Goal: Information Seeking & Learning: Learn about a topic

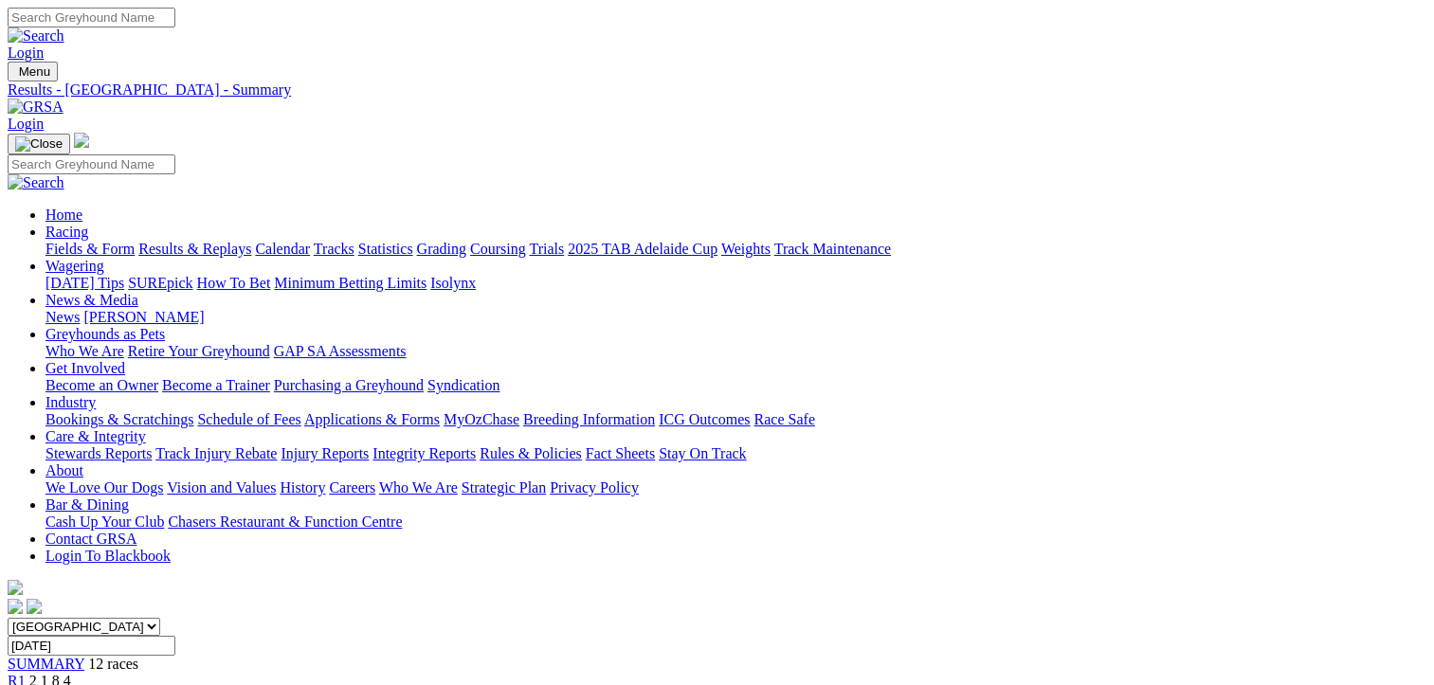
click at [71, 684] on span "4 7 8 2" at bounding box center [50, 698] width 42 height 16
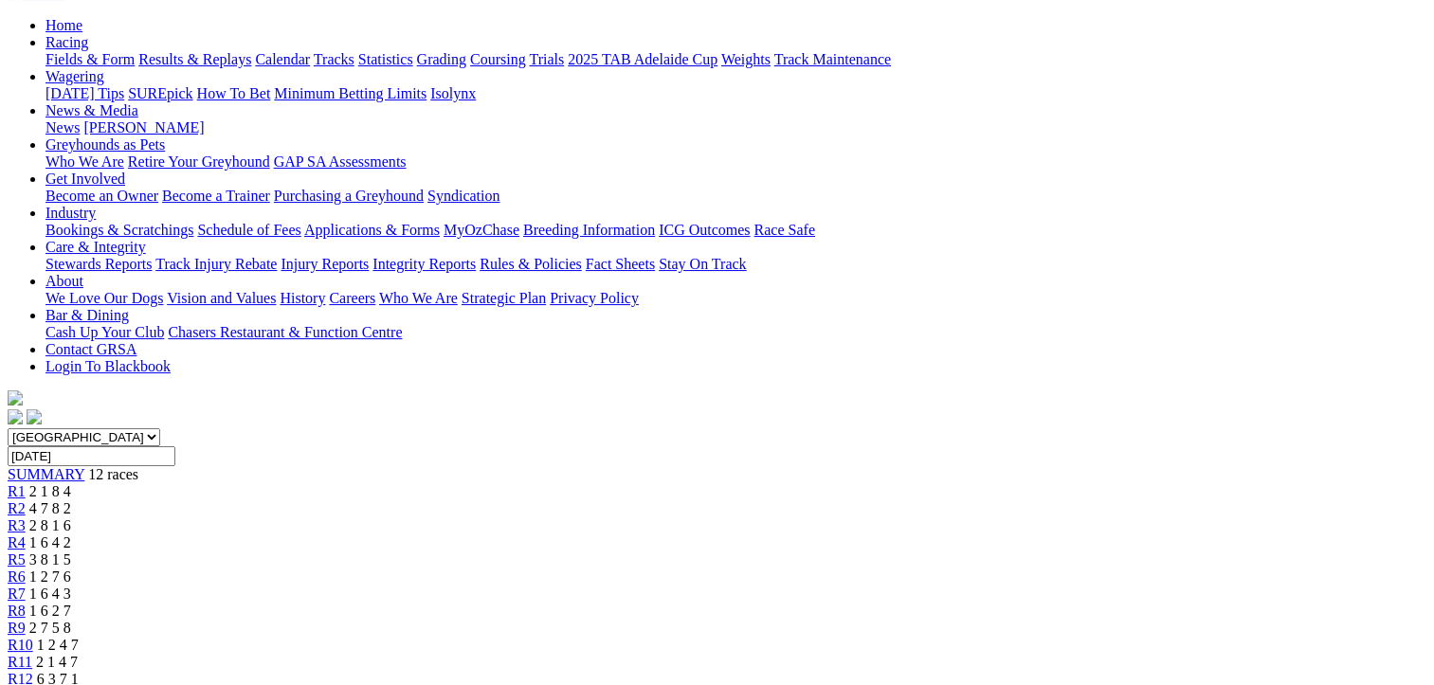
click at [26, 518] on span "R3" at bounding box center [17, 526] width 18 height 16
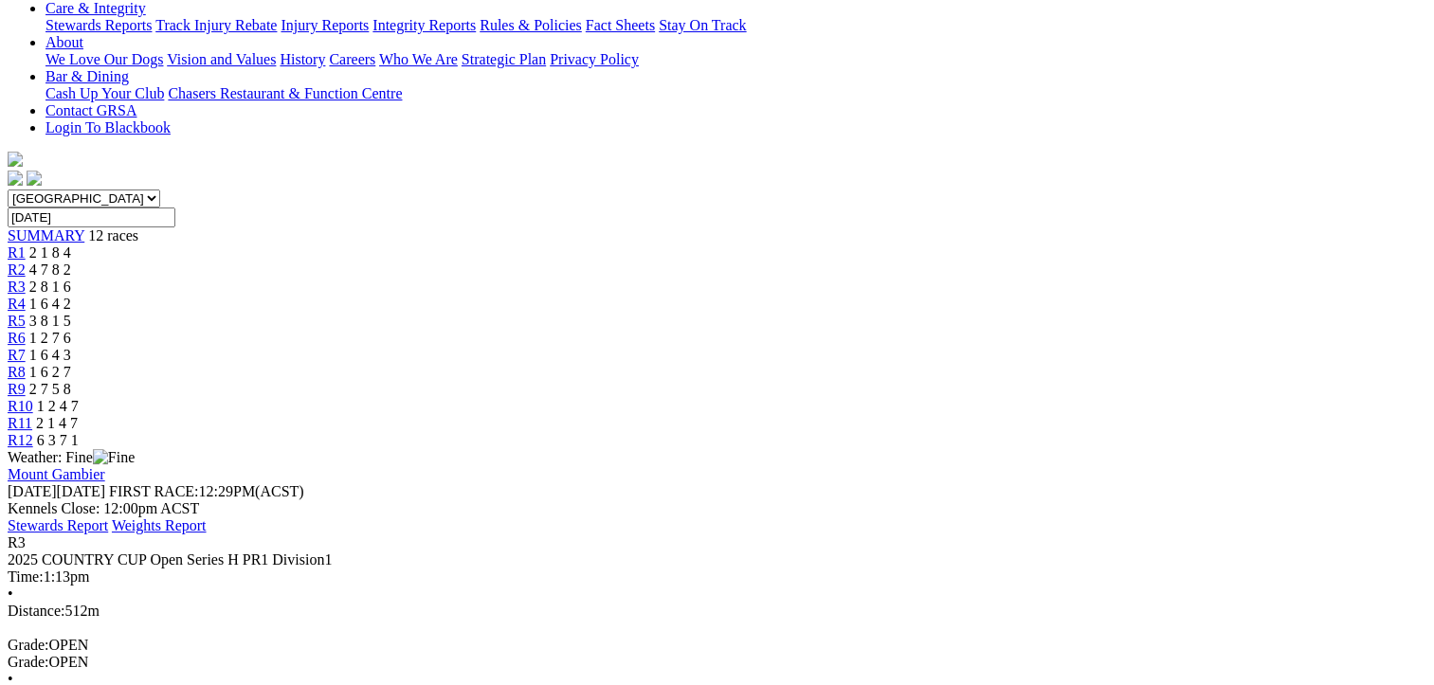
scroll to position [474, 0]
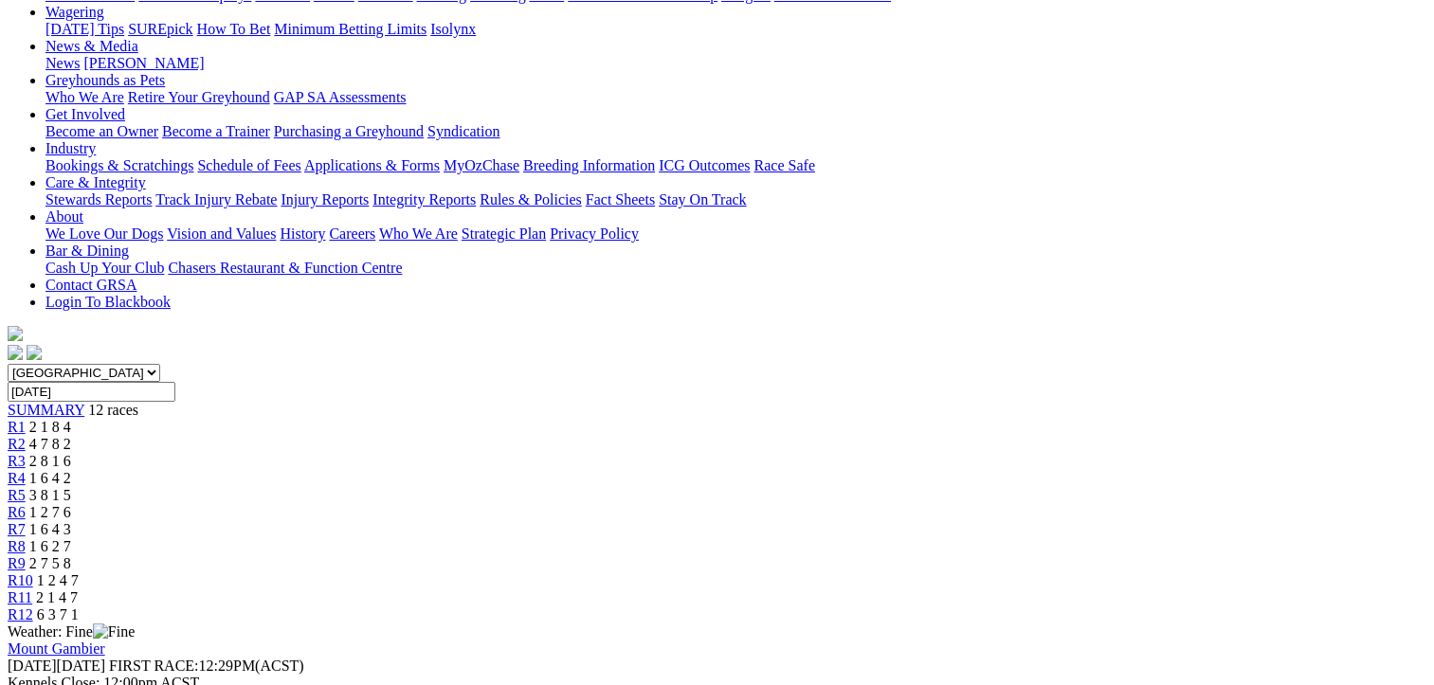
scroll to position [190, 0]
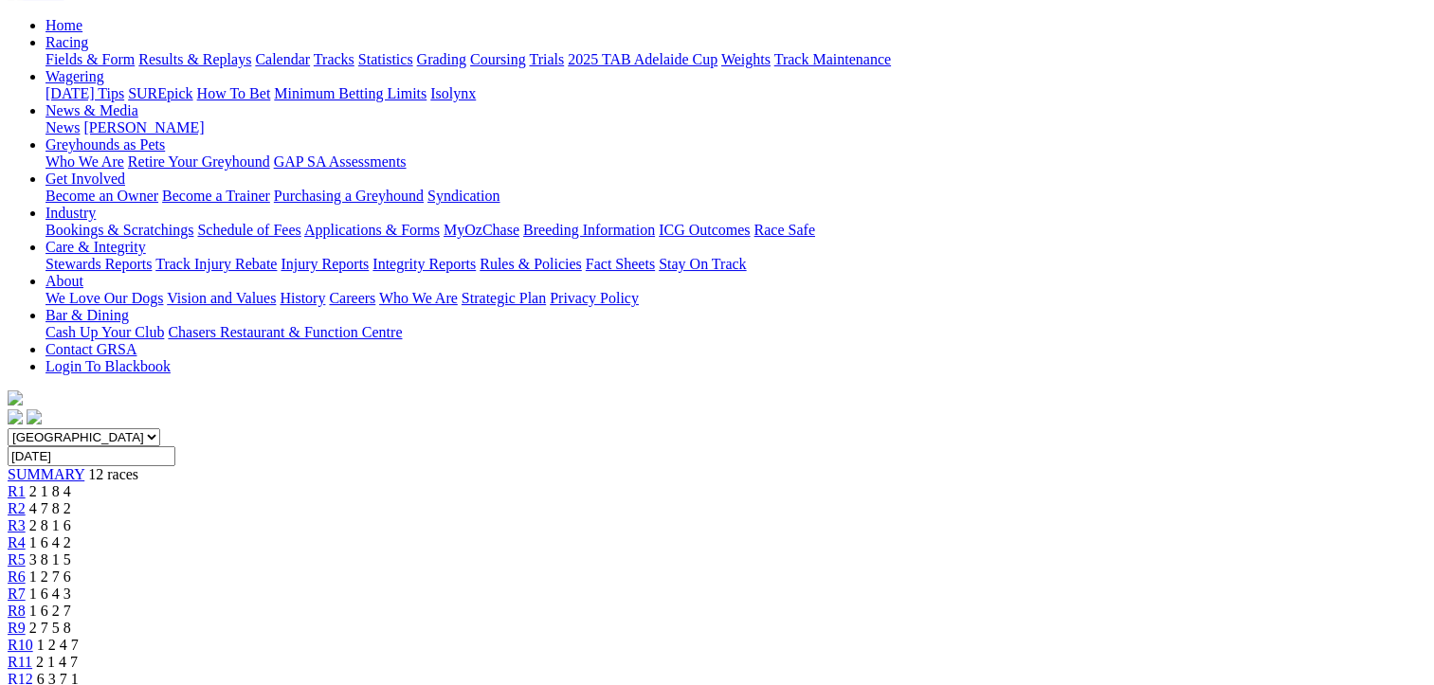
click at [562, 535] on div "R4 1 6 4 2" at bounding box center [717, 543] width 1419 height 17
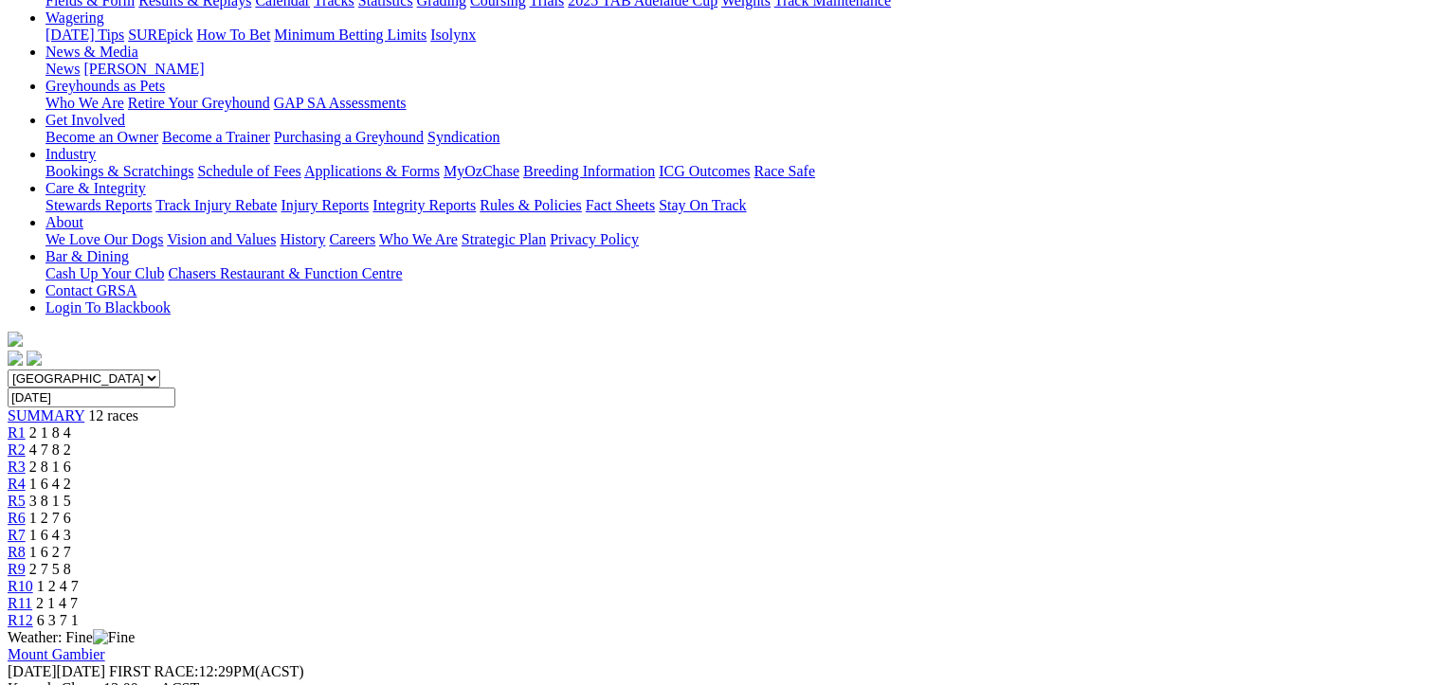
scroll to position [245, 0]
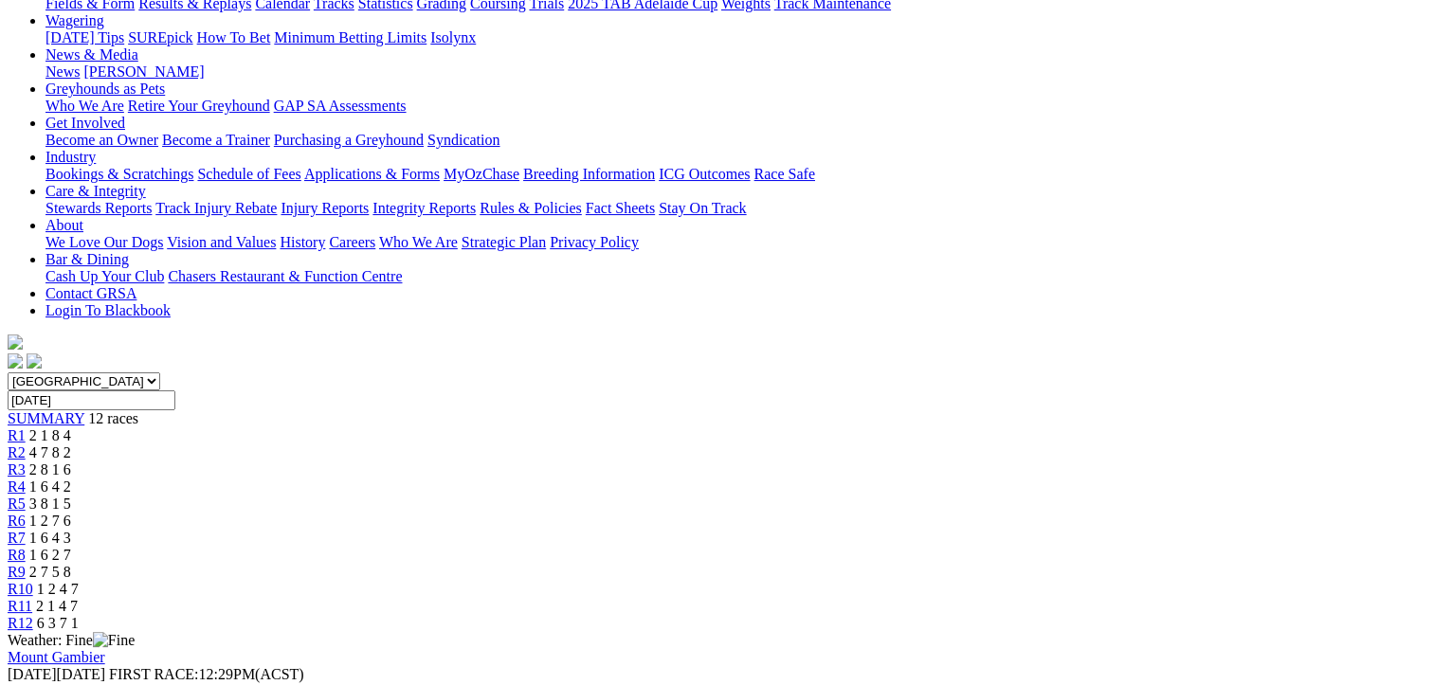
click at [26, 496] on link "R5" at bounding box center [17, 504] width 18 height 16
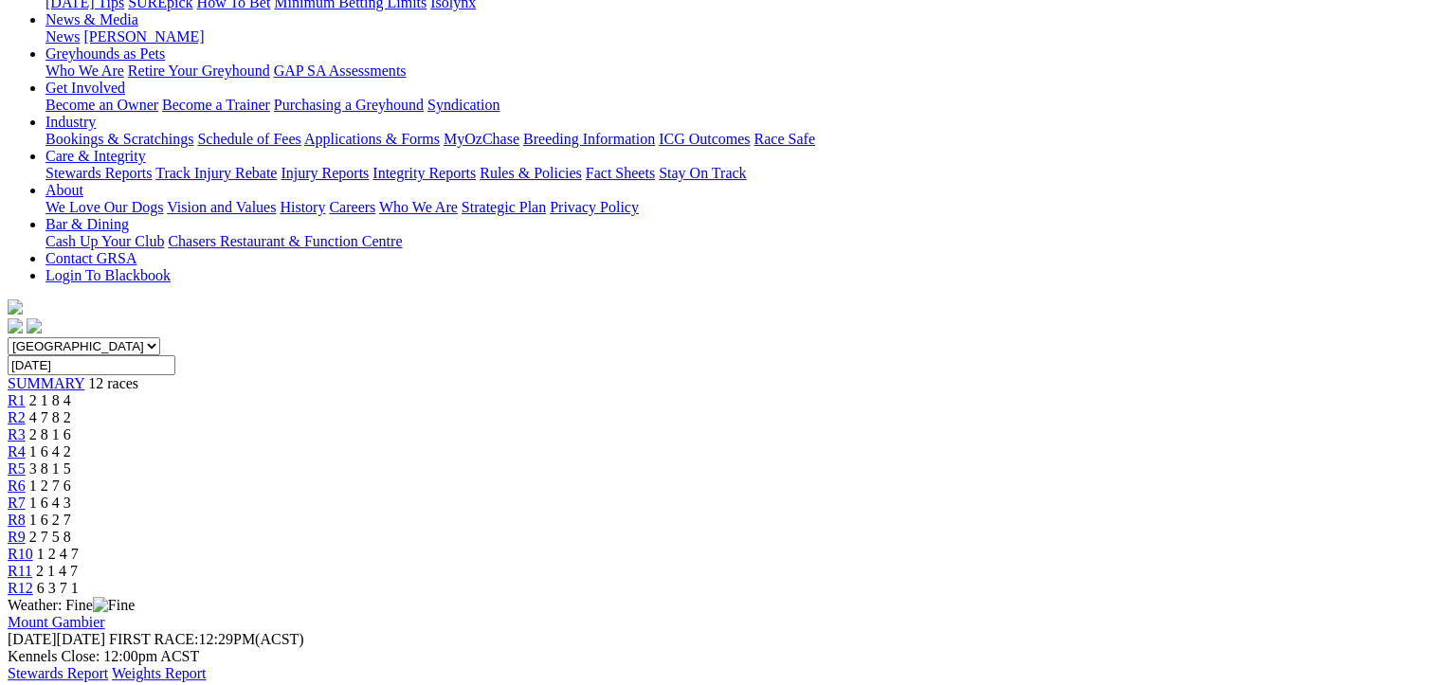
scroll to position [280, 0]
click at [26, 479] on span "R6" at bounding box center [17, 487] width 18 height 16
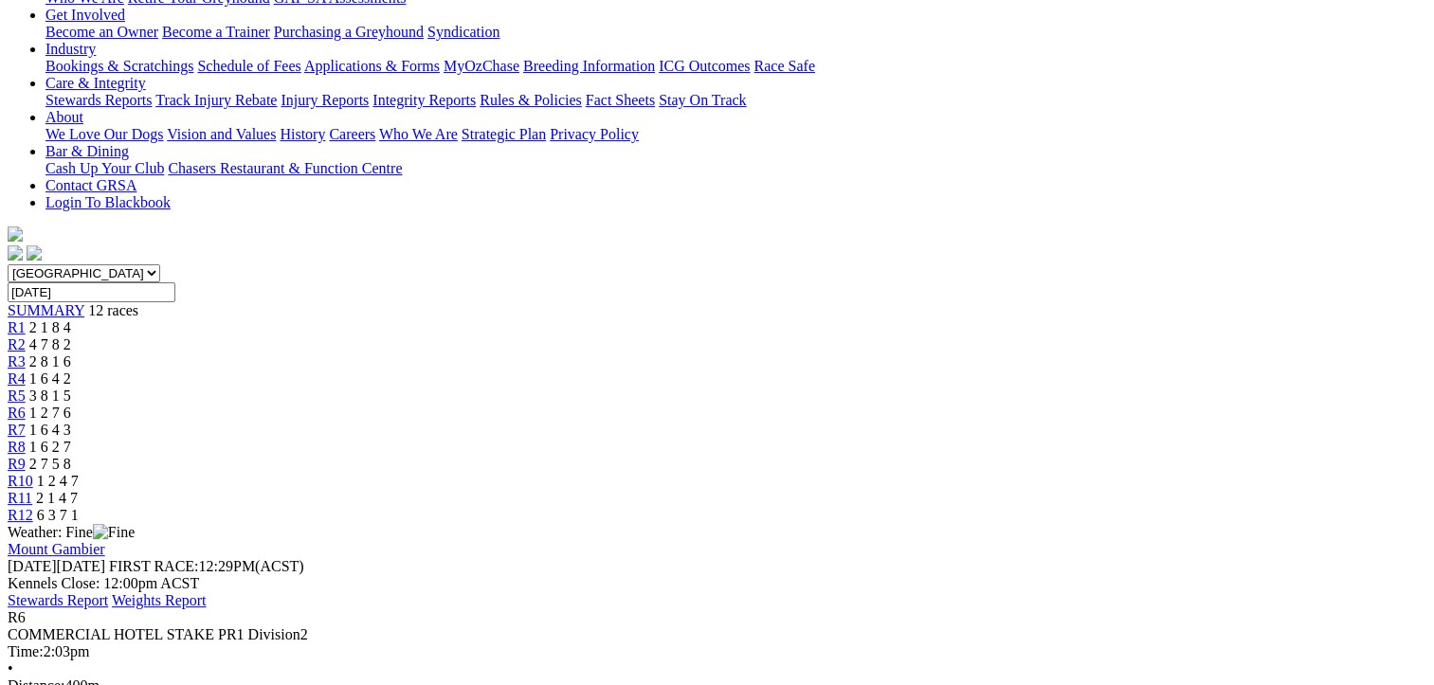
scroll to position [284, 0]
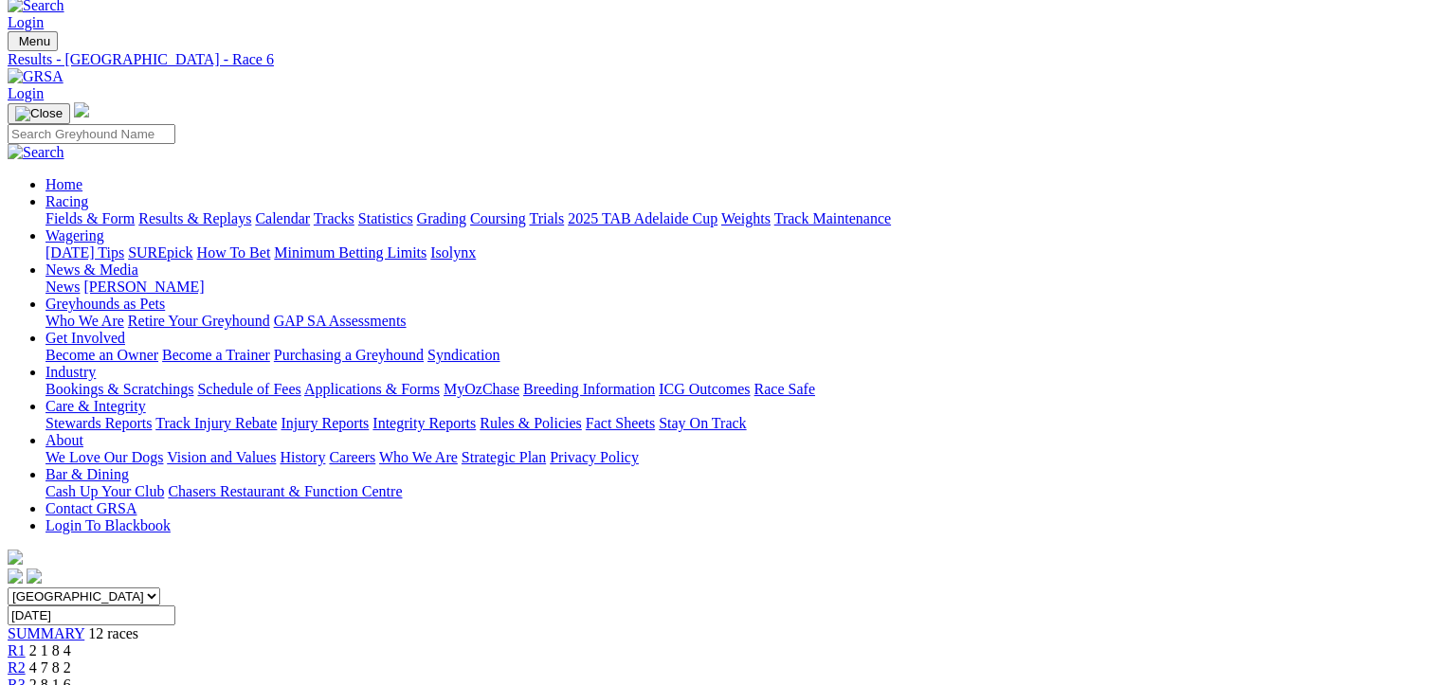
scroll to position [0, 0]
